Goal: Find contact information: Find contact information

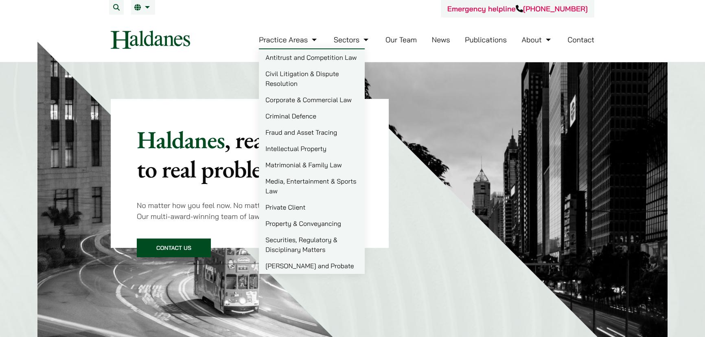
click at [276, 152] on link "Intellectual Property" at bounding box center [312, 148] width 106 height 16
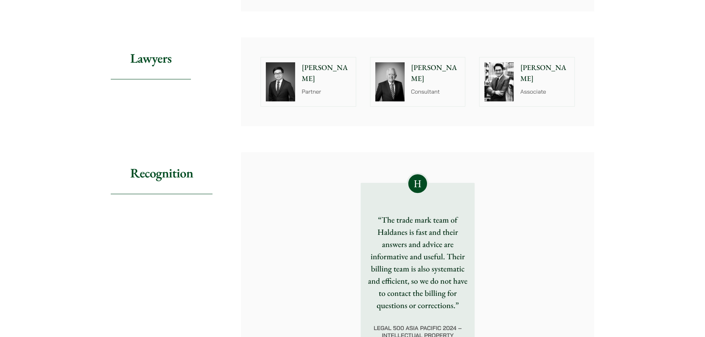
scroll to position [434, 0]
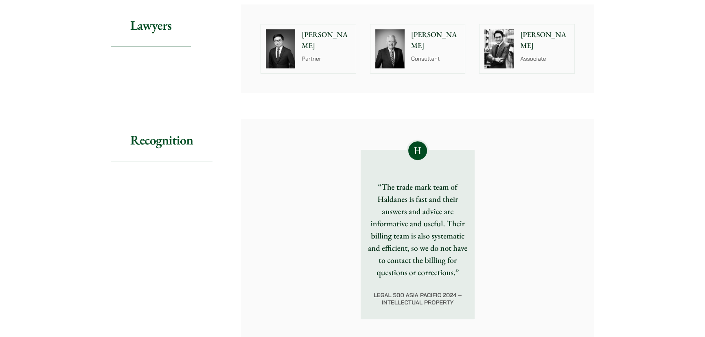
drag, startPoint x: 401, startPoint y: 184, endPoint x: 405, endPoint y: 203, distance: 19.2
click at [405, 203] on p "“The trade mark team of Haldanes is fast and their answers and advice are infor…" at bounding box center [417, 230] width 101 height 98
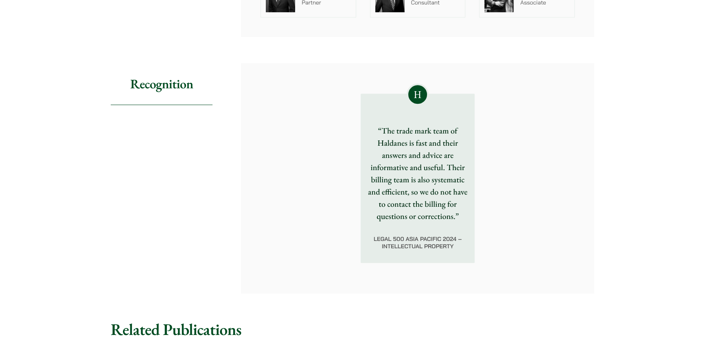
scroll to position [419, 0]
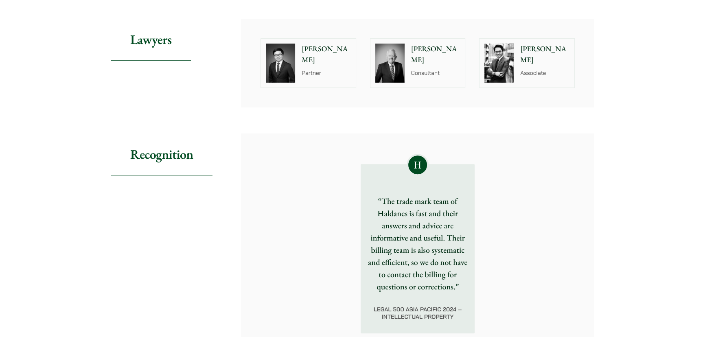
click at [384, 58] on img at bounding box center [389, 63] width 29 height 39
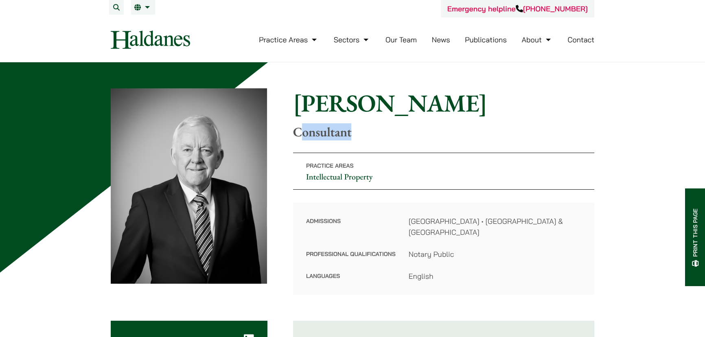
drag, startPoint x: 300, startPoint y: 134, endPoint x: 383, endPoint y: 138, distance: 83.6
click at [383, 138] on p "Consultant" at bounding box center [443, 131] width 301 height 15
drag, startPoint x: 411, startPoint y: 247, endPoint x: 464, endPoint y: 269, distance: 57.3
click at [464, 269] on dl "Admissions [GEOGRAPHIC_DATA] • England & Wales Professional Qualifications Nota…" at bounding box center [443, 249] width 275 height 66
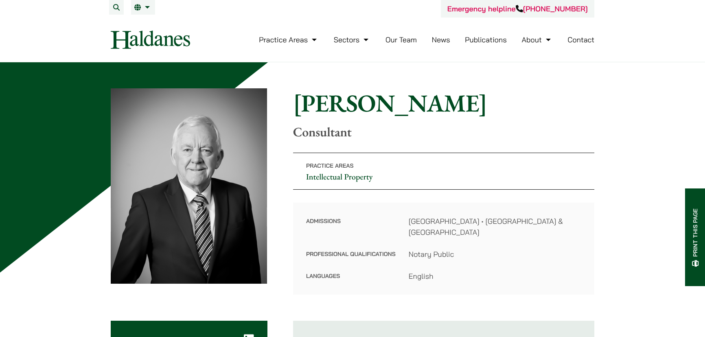
click at [464, 271] on dd "English" at bounding box center [495, 276] width 173 height 11
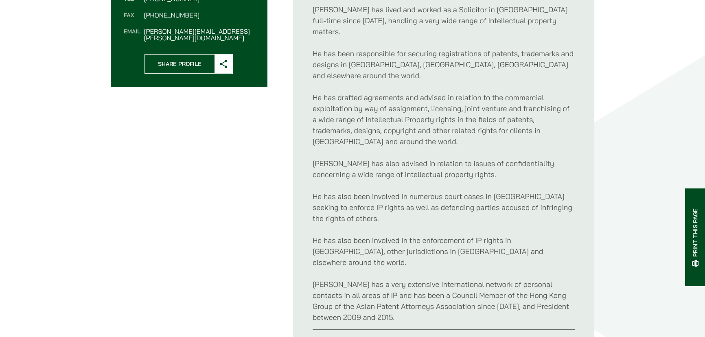
scroll to position [407, 0]
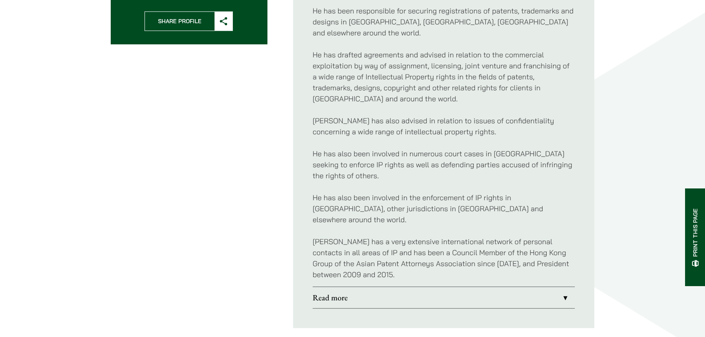
click at [341, 287] on link "Read more" at bounding box center [444, 297] width 262 height 21
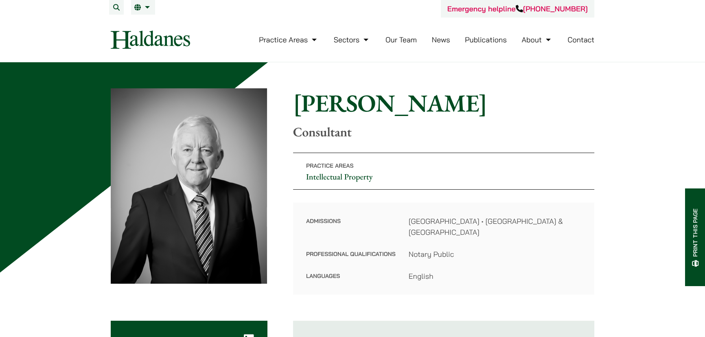
scroll to position [148, 0]
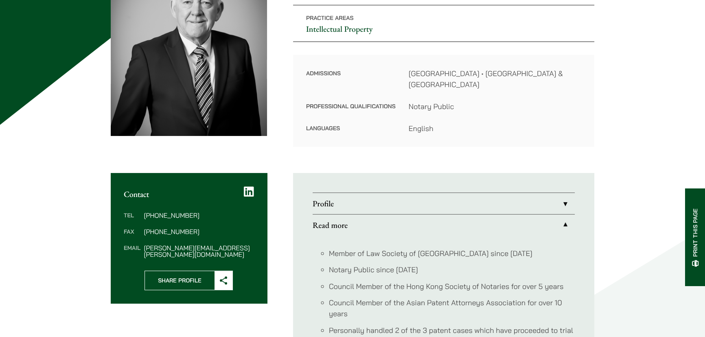
click at [172, 245] on dd "[PERSON_NAME][EMAIL_ADDRESS][PERSON_NAME][DOMAIN_NAME]" at bounding box center [199, 251] width 110 height 13
copy div "[PERSON_NAME][EMAIL_ADDRESS][PERSON_NAME][DOMAIN_NAME]"
